Goal: Task Accomplishment & Management: Manage account settings

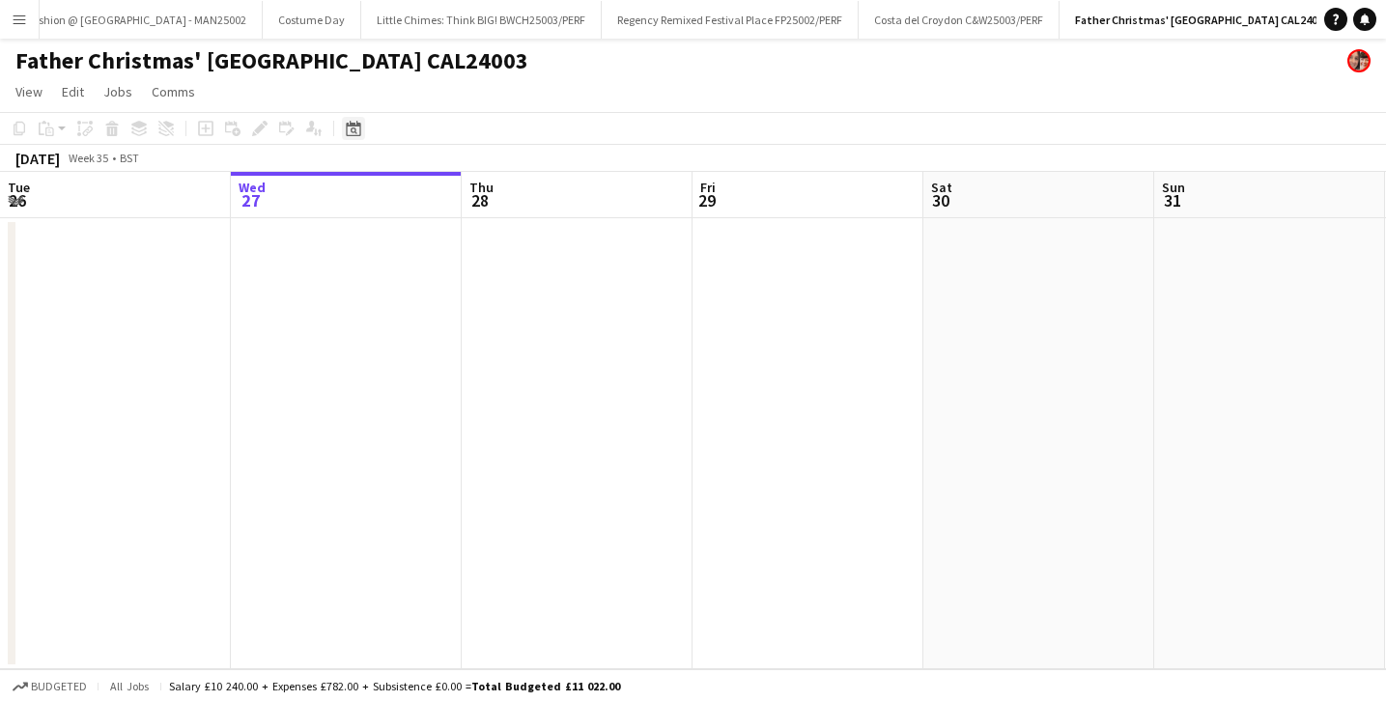
click at [357, 126] on icon at bounding box center [353, 128] width 14 height 15
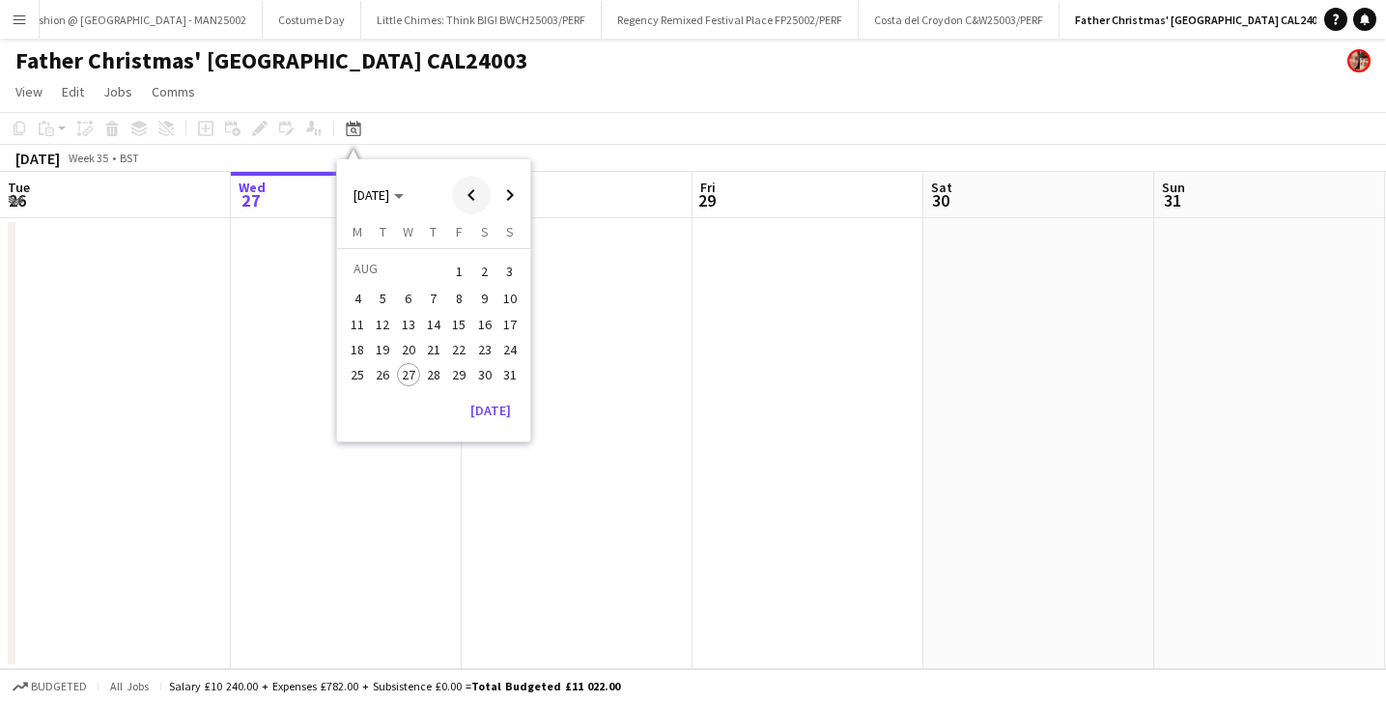
click at [474, 200] on span "Previous month" at bounding box center [471, 195] width 39 height 39
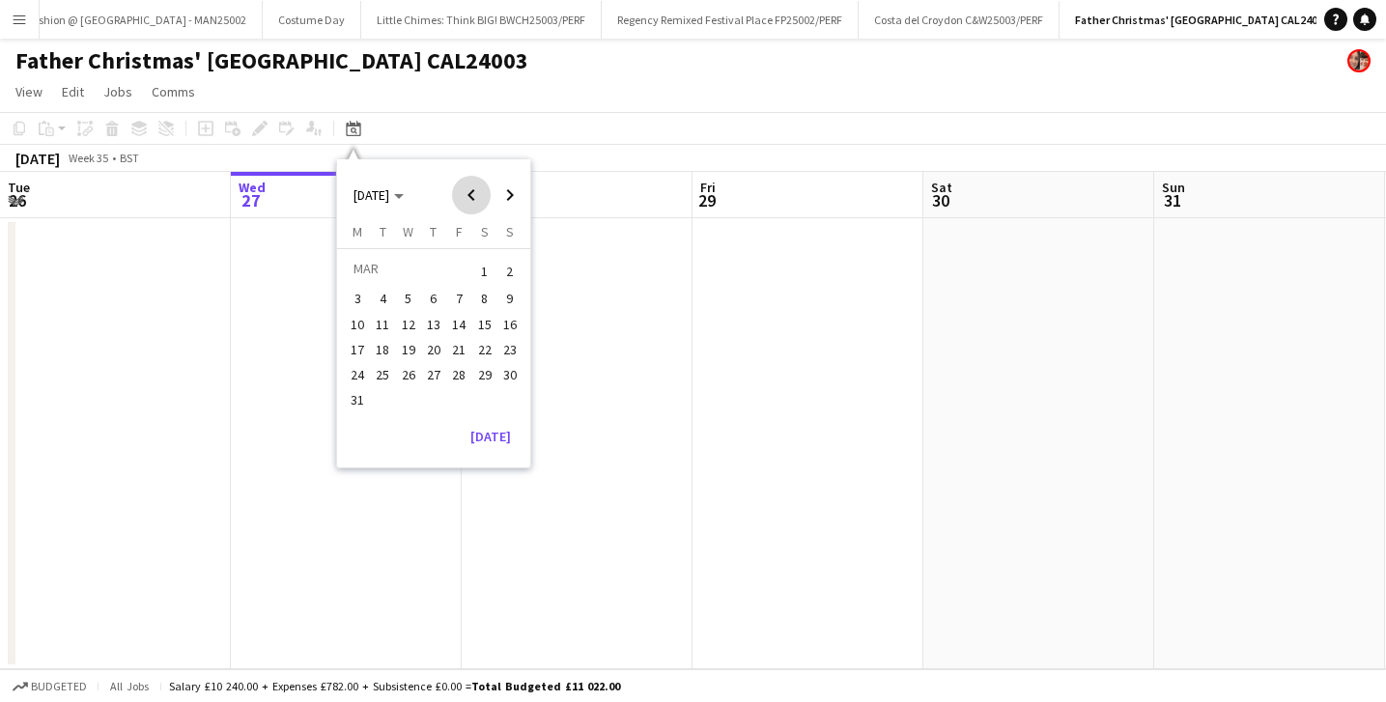
click at [474, 200] on span "Previous month" at bounding box center [471, 195] width 39 height 39
click at [485, 316] on span "14" at bounding box center [484, 324] width 23 height 23
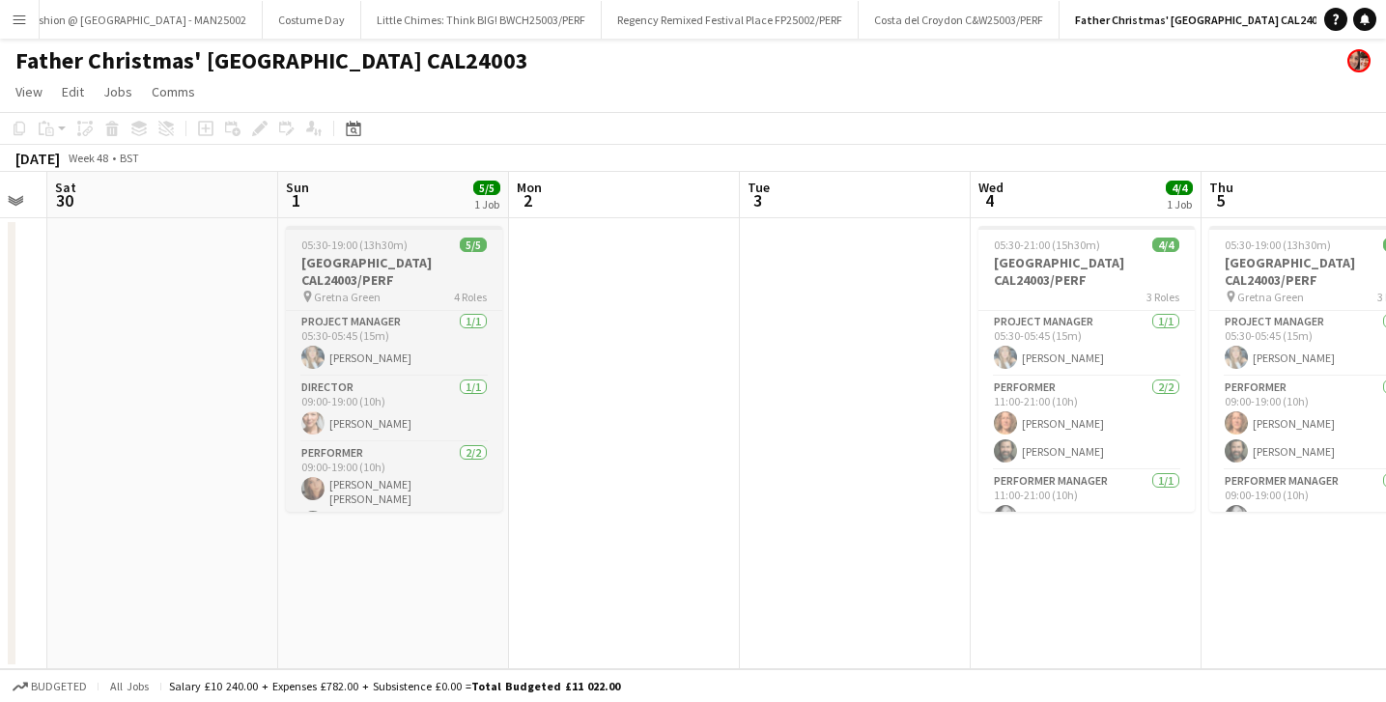
click at [381, 282] on h3 "[GEOGRAPHIC_DATA] CAL24003/PERF" at bounding box center [394, 271] width 216 height 35
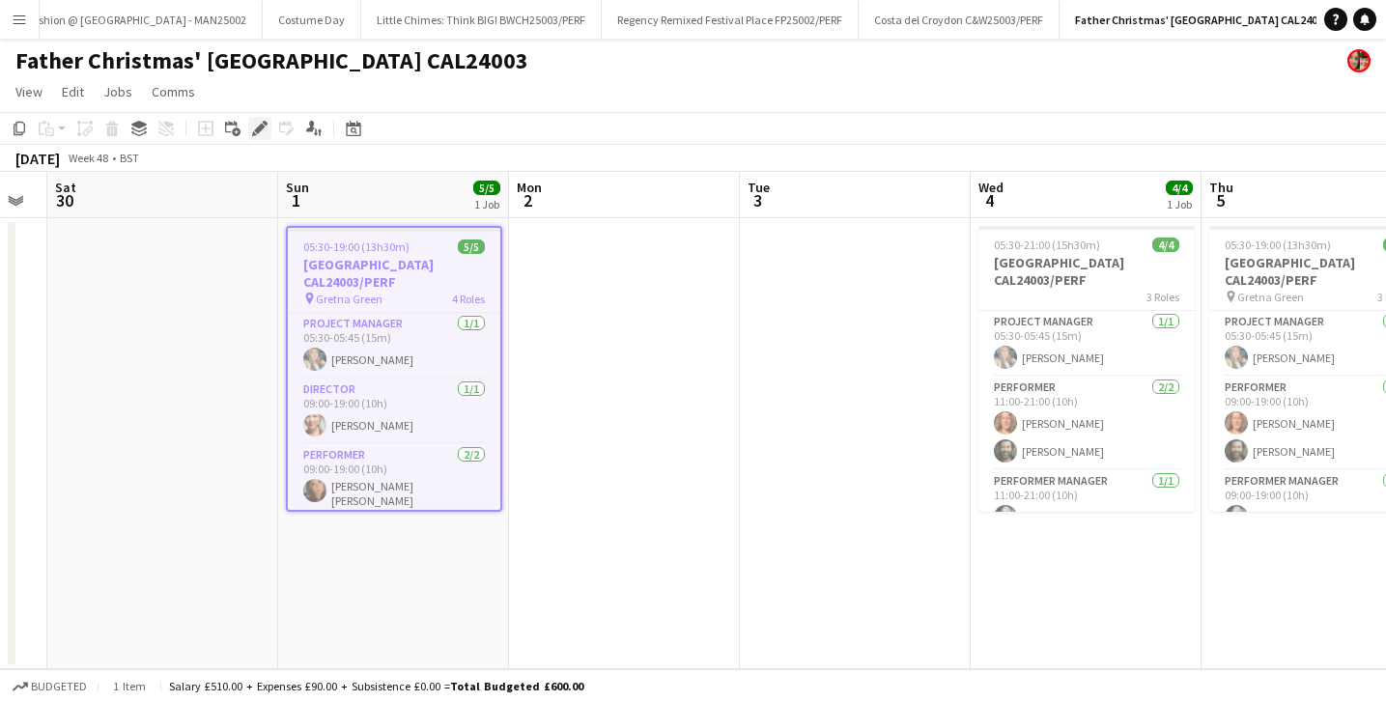
click at [267, 122] on icon "Edit" at bounding box center [259, 128] width 15 height 15
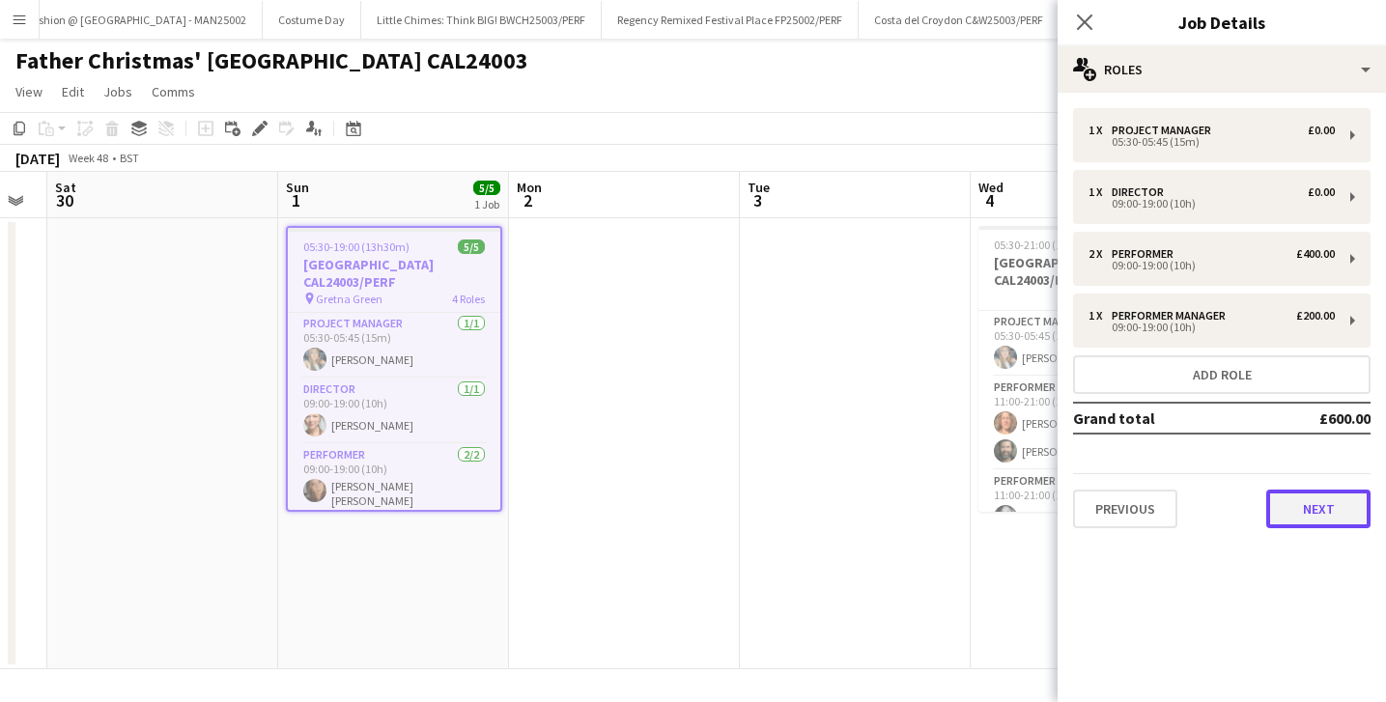
click at [1272, 495] on button "Next" at bounding box center [1318, 509] width 104 height 39
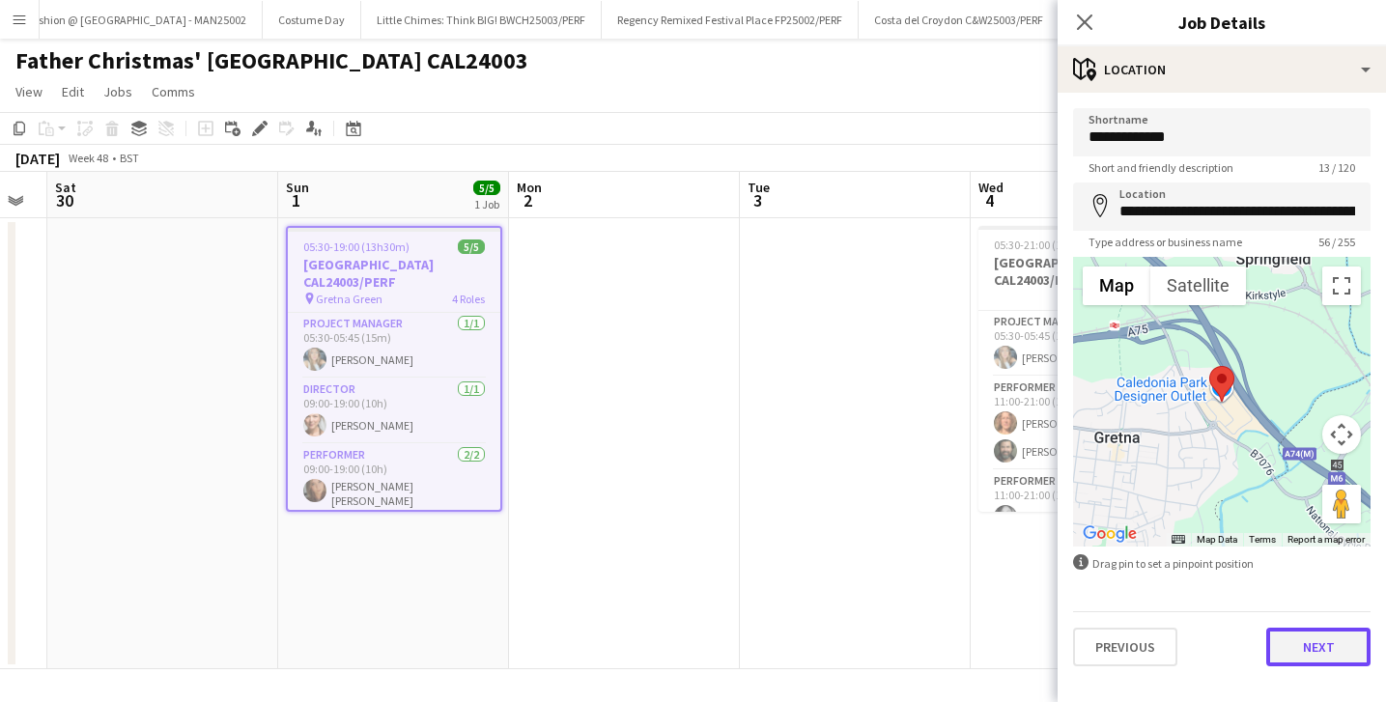
click at [1316, 659] on button "Next" at bounding box center [1318, 647] width 104 height 39
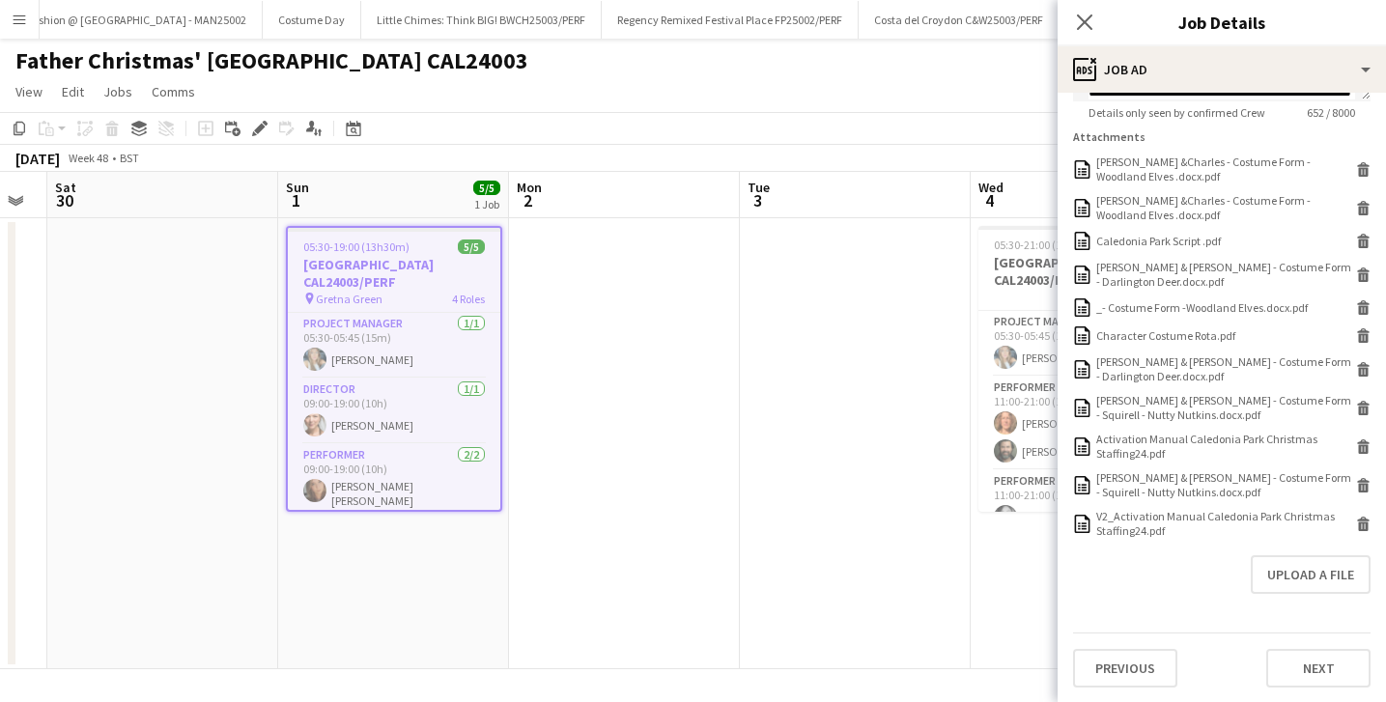
scroll to position [633, 0]
click at [1279, 660] on button "Next" at bounding box center [1318, 668] width 104 height 39
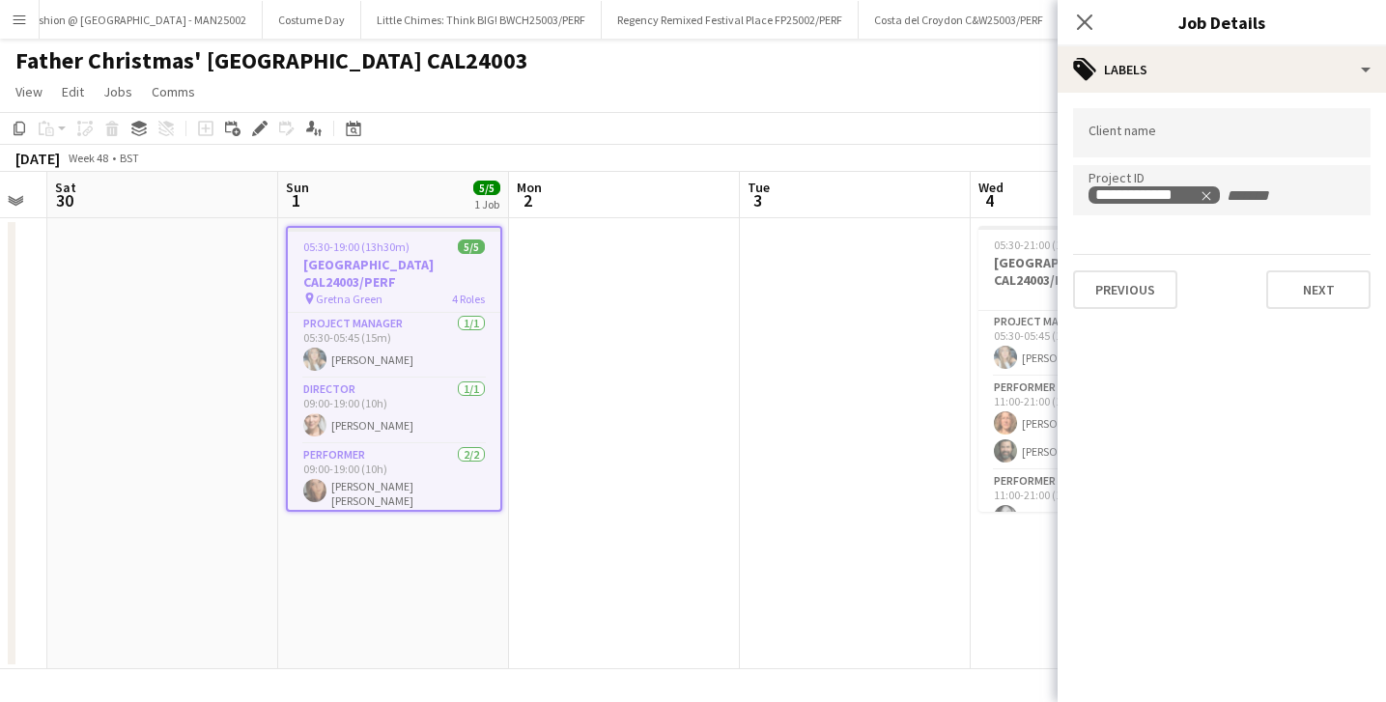
scroll to position [0, 0]
click at [1140, 297] on button "Previous" at bounding box center [1125, 289] width 104 height 39
